Goal: Task Accomplishment & Management: Complete application form

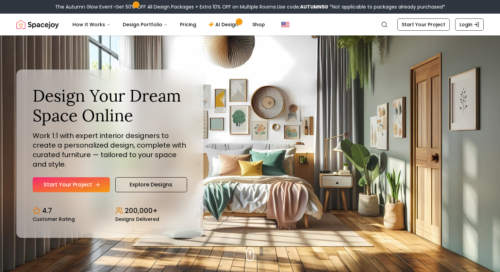
click at [88, 187] on link "Start Your Project" at bounding box center [71, 184] width 77 height 15
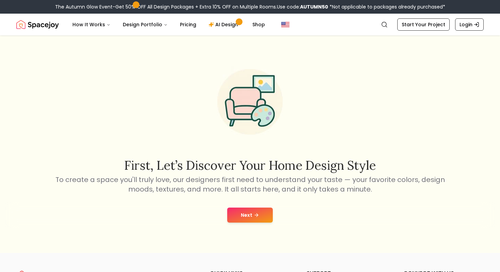
click at [233, 212] on button "Next" at bounding box center [250, 214] width 46 height 15
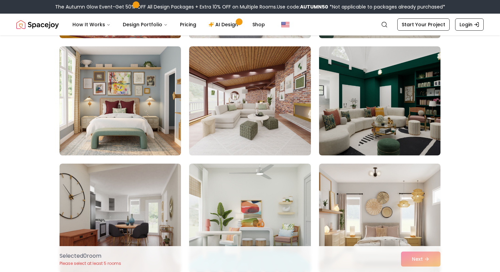
scroll to position [1217, 0]
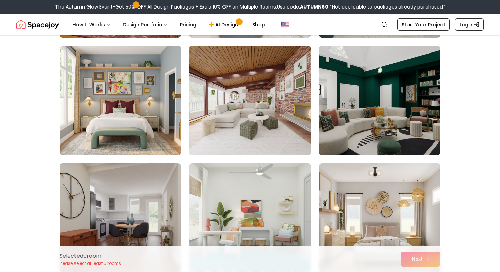
click at [345, 129] on img at bounding box center [380, 100] width 128 height 114
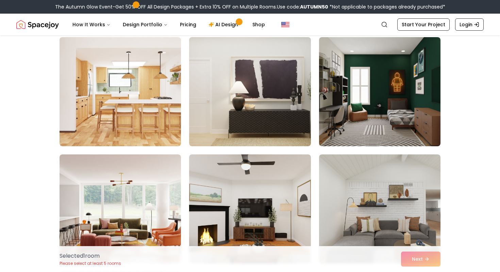
scroll to position [2514, 0]
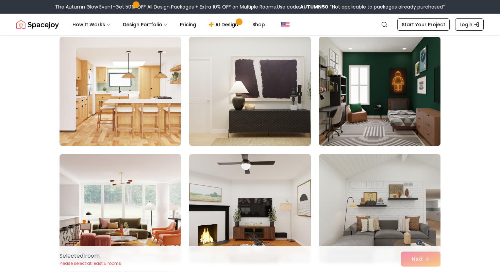
click at [359, 126] on img at bounding box center [380, 91] width 128 height 114
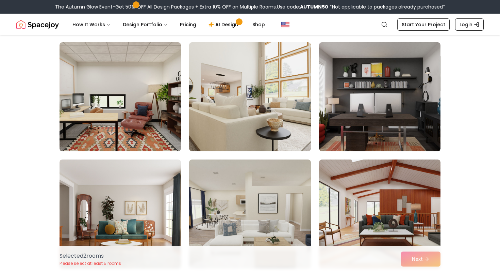
scroll to position [3103, 0]
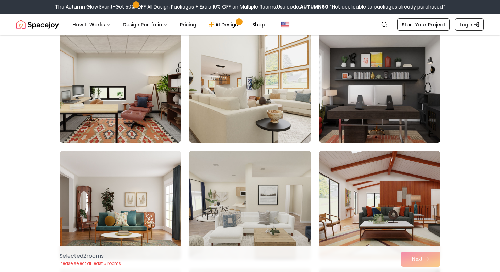
click at [341, 122] on img at bounding box center [380, 88] width 128 height 114
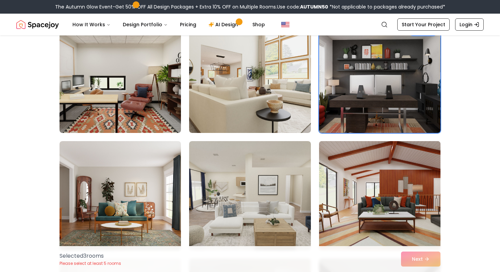
scroll to position [3113, 0]
